Goal: Task Accomplishment & Management: Use online tool/utility

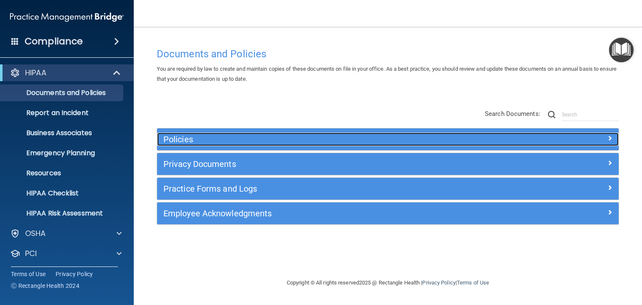
click at [174, 136] on h5 "Policies" at bounding box center [331, 139] width 334 height 9
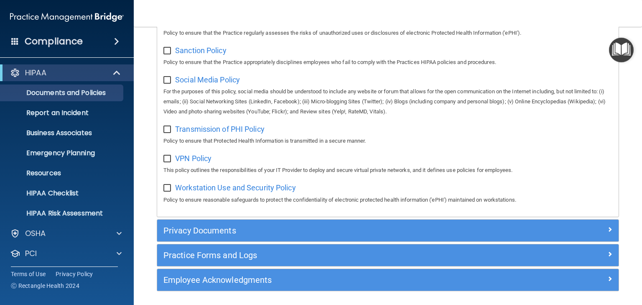
scroll to position [661, 0]
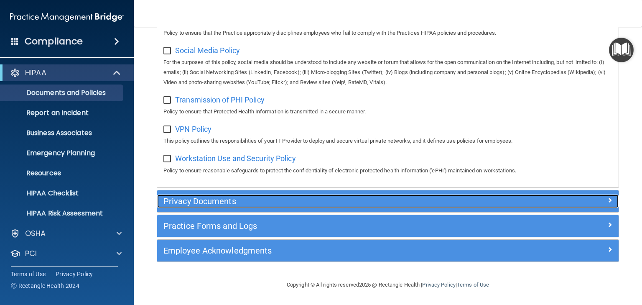
click at [194, 203] on h5 "Privacy Documents" at bounding box center [331, 201] width 334 height 9
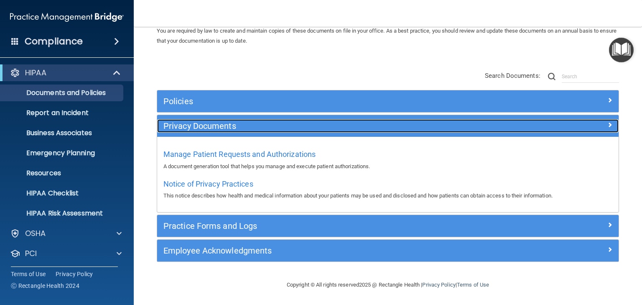
scroll to position [38, 0]
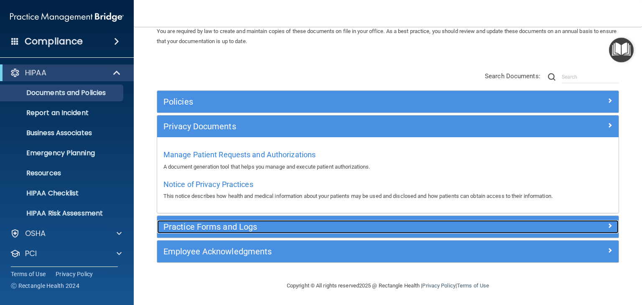
click at [212, 228] on h5 "Practice Forms and Logs" at bounding box center [331, 226] width 334 height 9
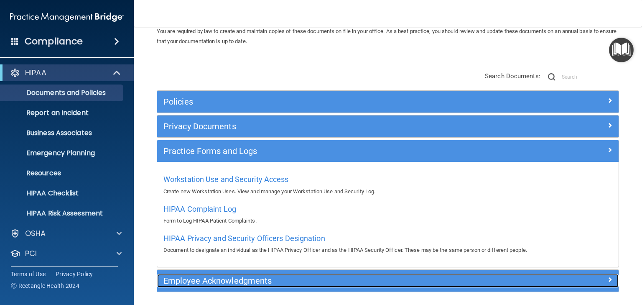
click at [215, 279] on h5 "Employee Acknowledgments" at bounding box center [331, 280] width 334 height 9
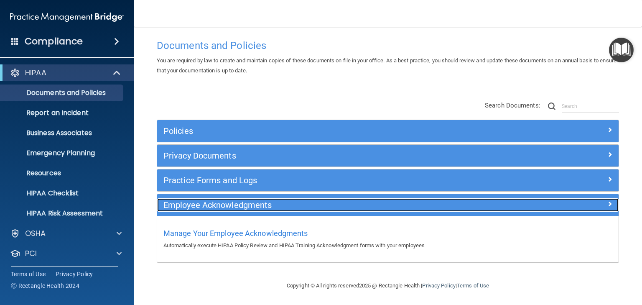
scroll to position [8, 0]
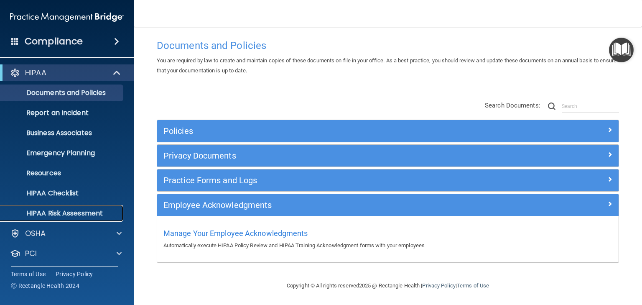
click at [51, 212] on p "HIPAA Risk Assessment" at bounding box center [62, 213] width 114 height 8
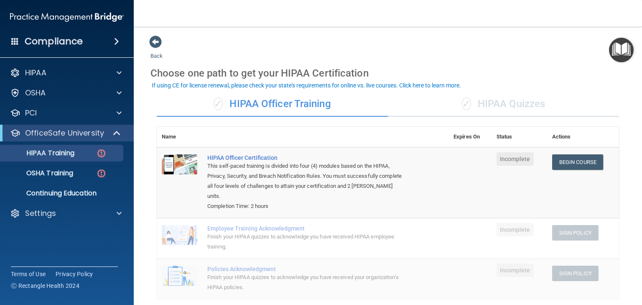
click at [492, 107] on div "✓ HIPAA Quizzes" at bounding box center [503, 104] width 231 height 25
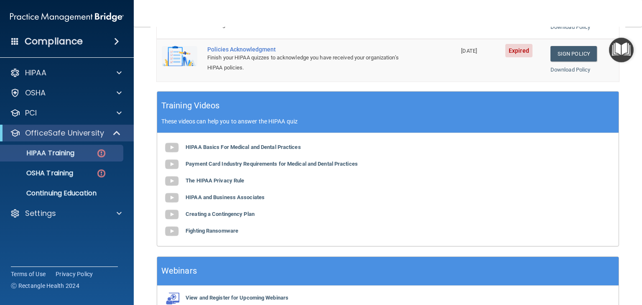
scroll to position [323, 0]
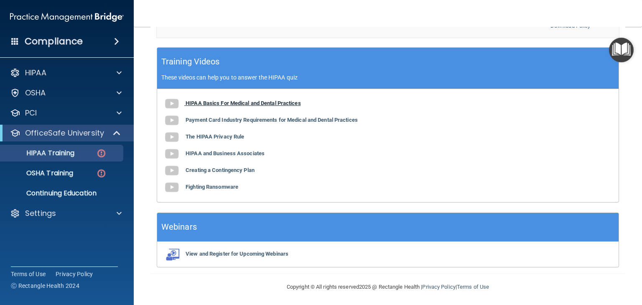
click at [217, 102] on b "HIPAA Basics For Medical and Dental Practices" at bounding box center [243, 103] width 115 height 6
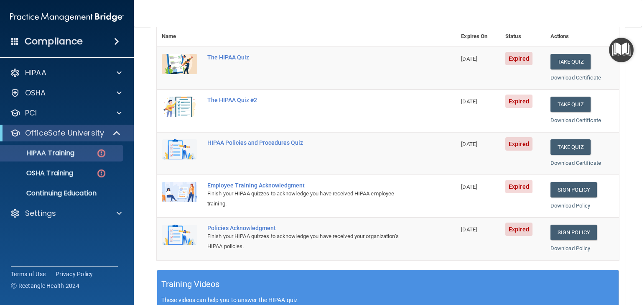
scroll to position [55, 0]
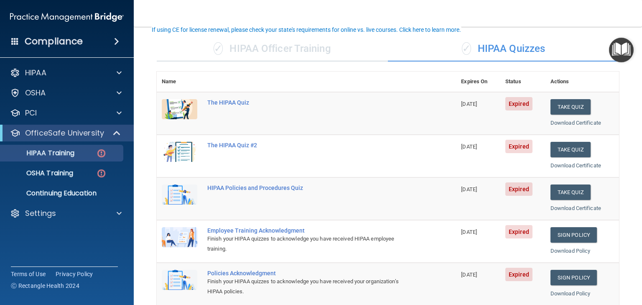
click at [241, 46] on div "✓ HIPAA Officer Training" at bounding box center [272, 48] width 231 height 25
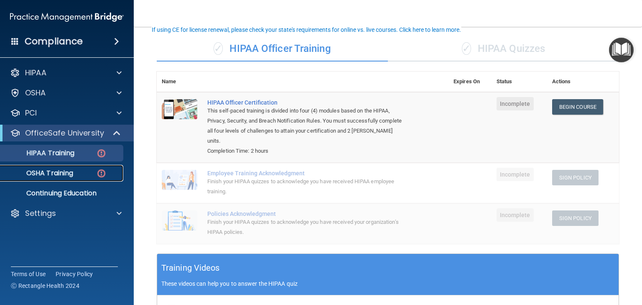
click at [65, 171] on p "OSHA Training" at bounding box center [39, 173] width 68 height 8
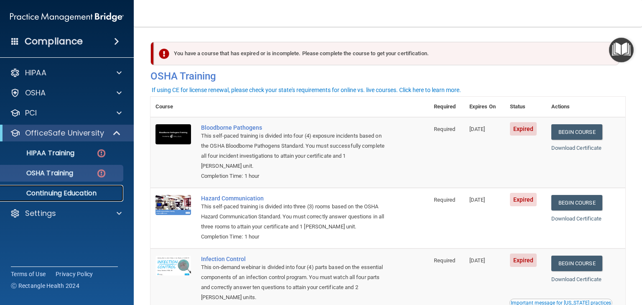
click at [65, 191] on p "Continuing Education" at bounding box center [62, 193] width 114 height 8
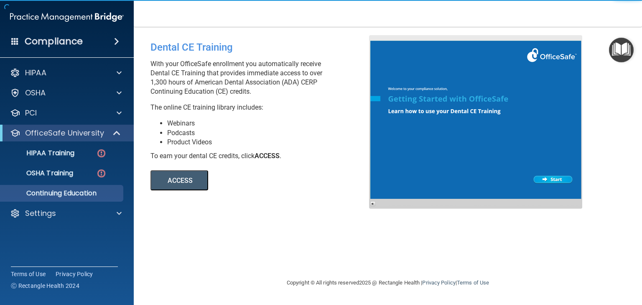
click at [179, 189] on button "ACCESS" at bounding box center [180, 180] width 58 height 20
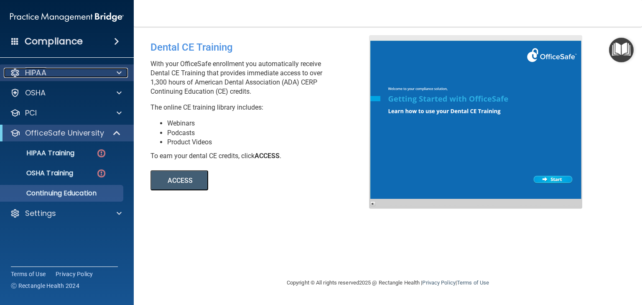
click at [43, 72] on p "HIPAA" at bounding box center [35, 73] width 21 height 10
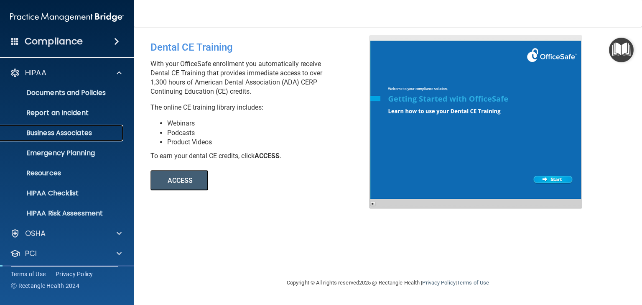
click at [69, 134] on p "Business Associates" at bounding box center [62, 133] width 114 height 8
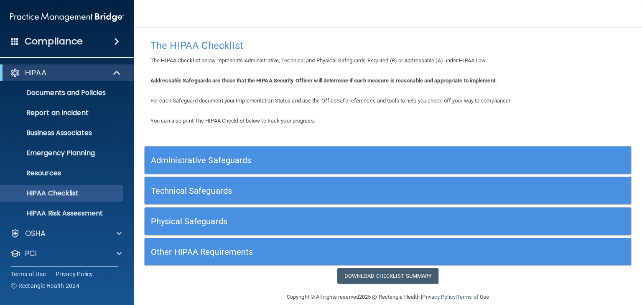
click at [198, 157] on h5 "Administrative Safeguards" at bounding box center [327, 160] width 353 height 9
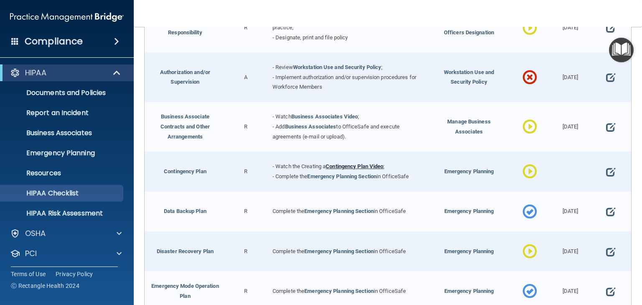
scroll to position [67, 0]
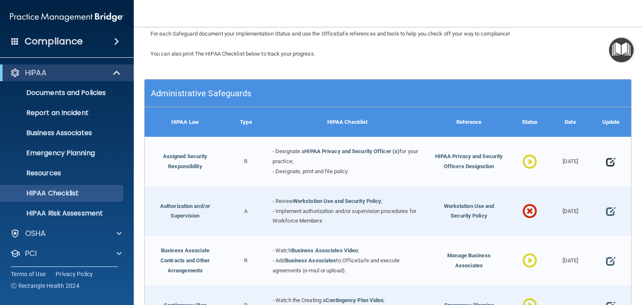
click at [607, 161] on span at bounding box center [610, 162] width 9 height 20
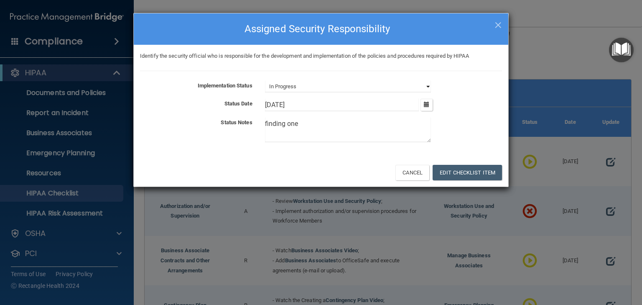
click at [301, 87] on select "Not Started In Progress Completed" at bounding box center [348, 87] width 166 height 12
click at [265, 81] on select "Not Started In Progress Completed" at bounding box center [348, 87] width 166 height 12
click at [498, 28] on span "×" at bounding box center [499, 23] width 8 height 17
select select "in_progress"
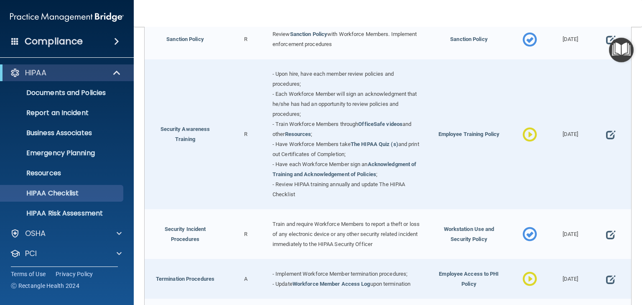
scroll to position [703, 0]
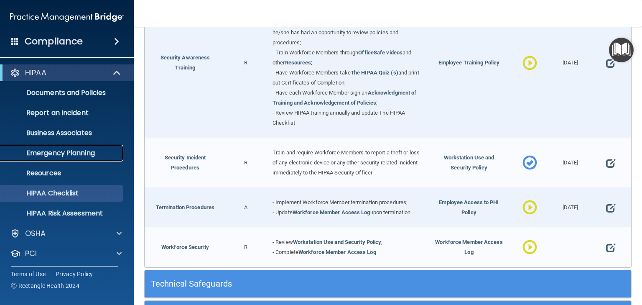
click at [58, 153] on p "Emergency Planning" at bounding box center [62, 153] width 114 height 8
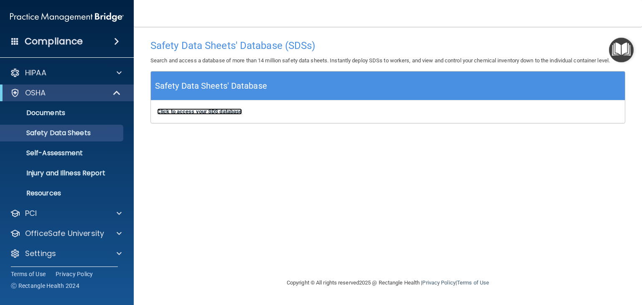
click at [202, 110] on b "Click to access your SDS database" at bounding box center [199, 111] width 85 height 6
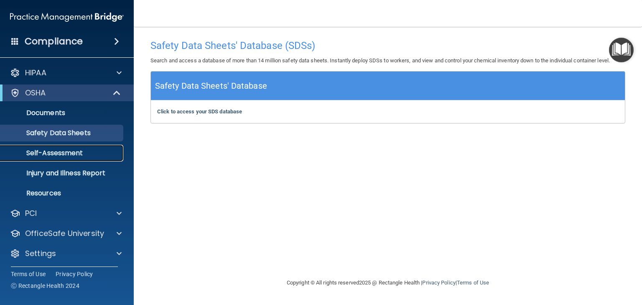
click at [60, 153] on p "Self-Assessment" at bounding box center [62, 153] width 114 height 8
